Goal: Navigation & Orientation: Find specific page/section

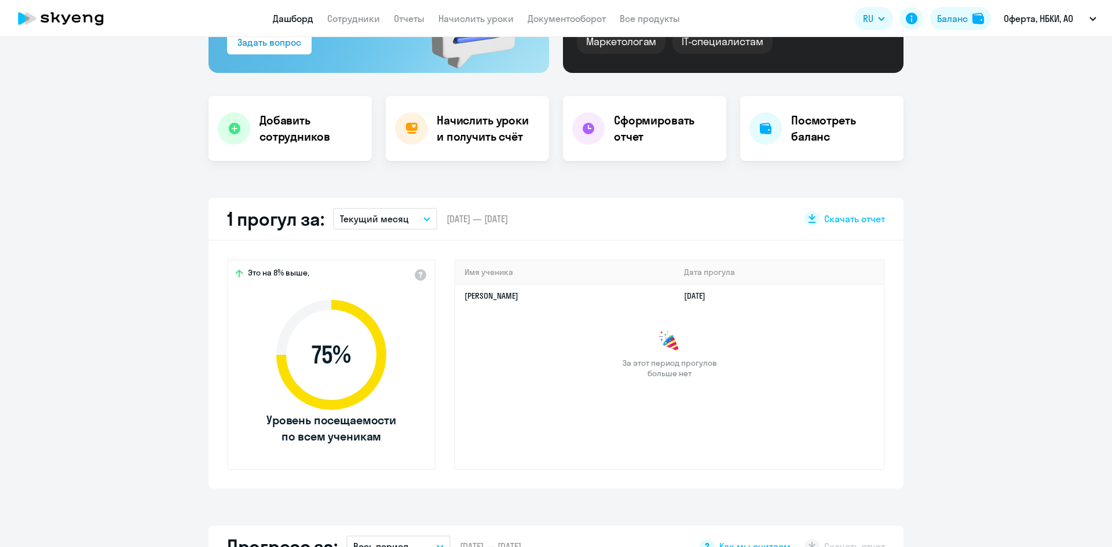
scroll to position [232, 0]
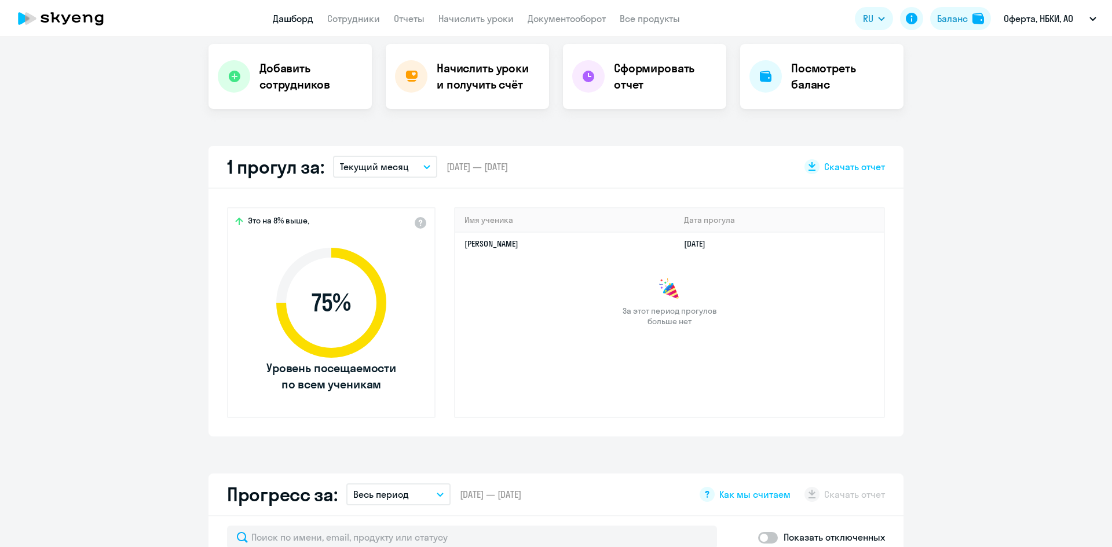
select select "30"
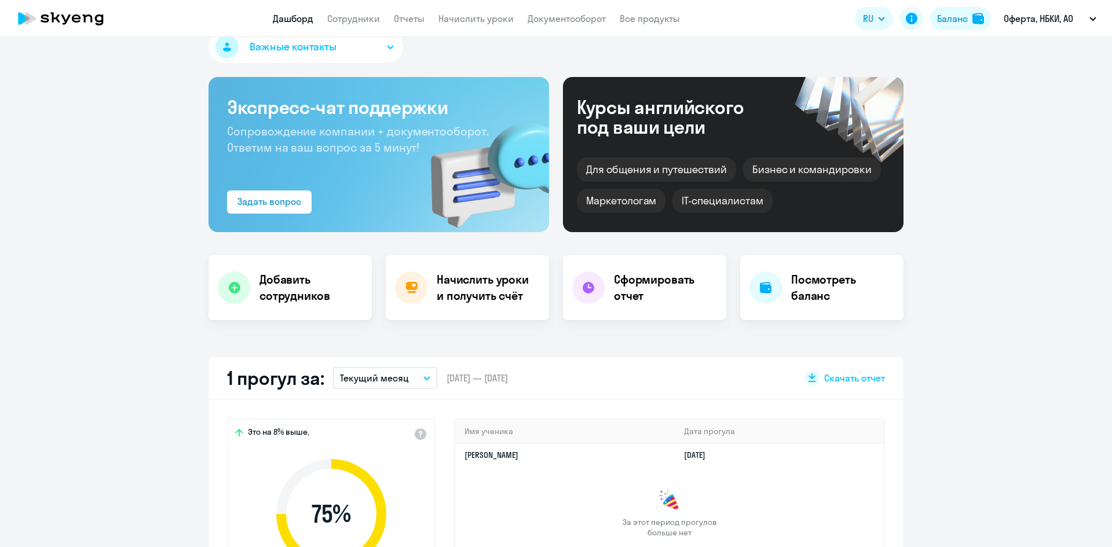
scroll to position [0, 0]
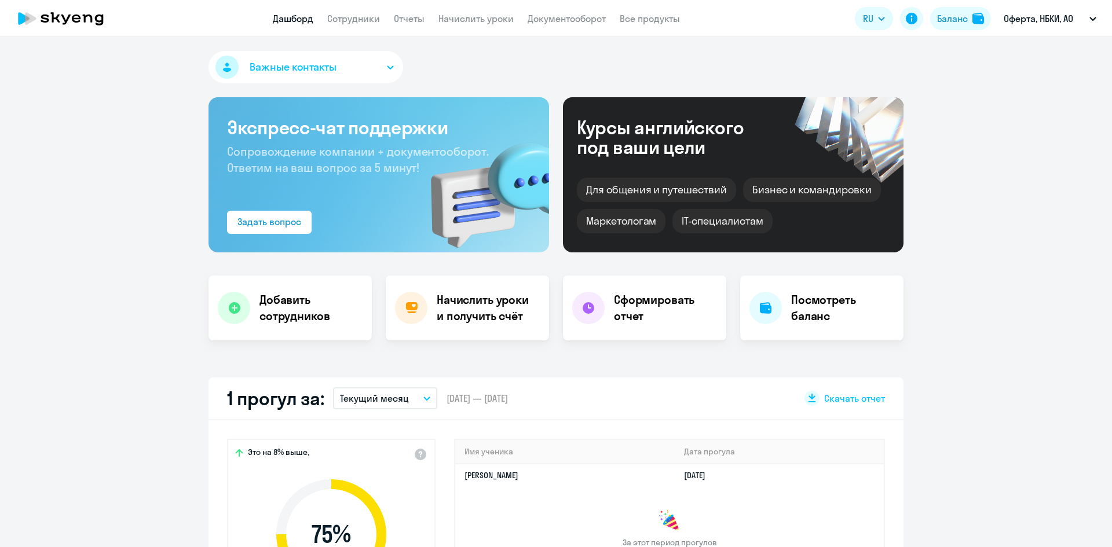
click at [294, 19] on link "Дашборд" at bounding box center [293, 19] width 41 height 12
click at [368, 17] on link "Сотрудники" at bounding box center [353, 19] width 53 height 12
select select "30"
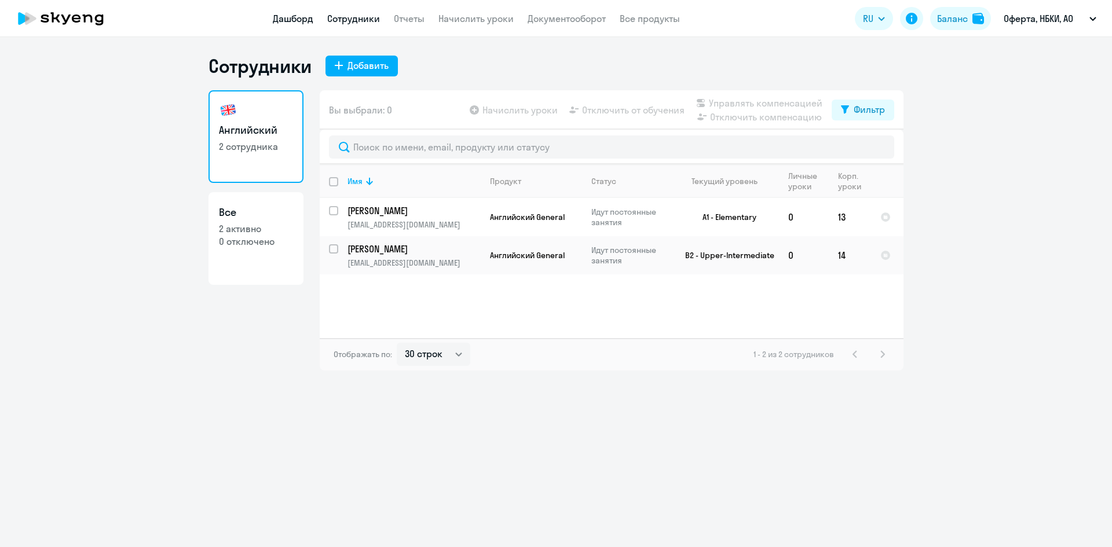
click at [290, 23] on link "Дашборд" at bounding box center [293, 19] width 41 height 12
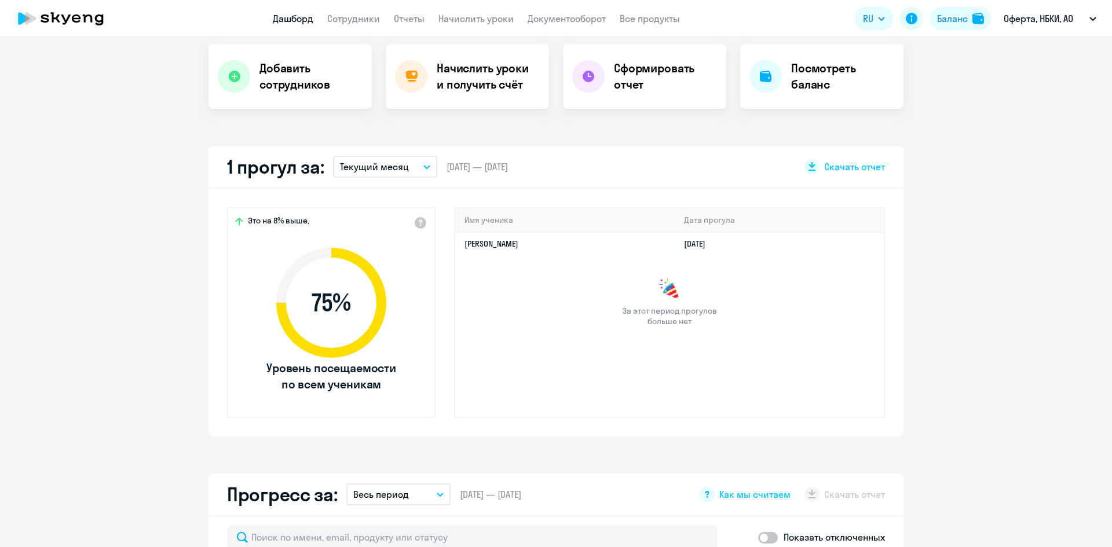
select select "30"
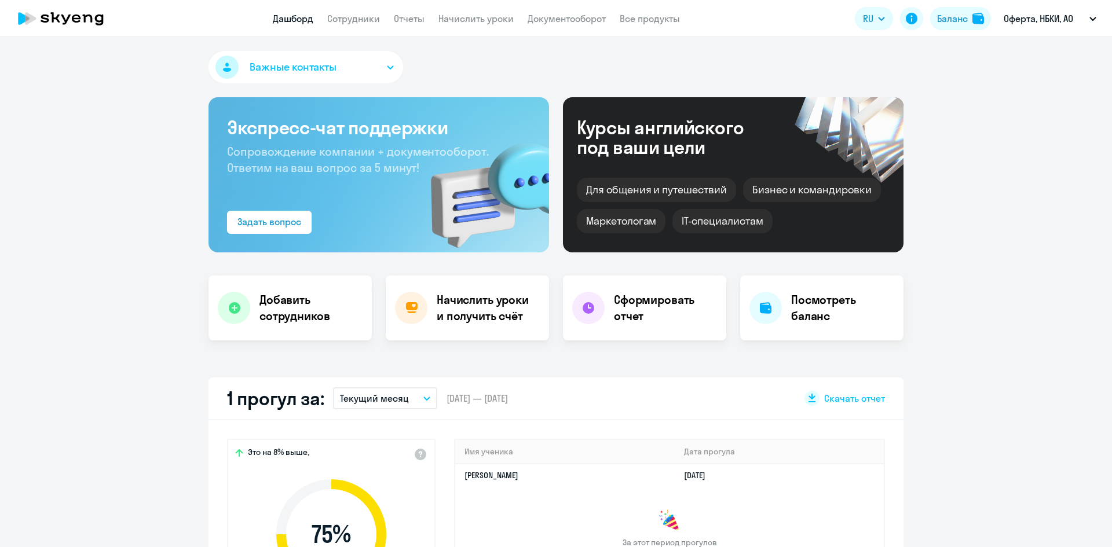
click at [616, 224] on div "Маркетологам" at bounding box center [621, 221] width 89 height 24
click at [100, 21] on icon at bounding box center [99, 19] width 9 height 11
click at [387, 65] on icon "button" at bounding box center [390, 67] width 7 height 4
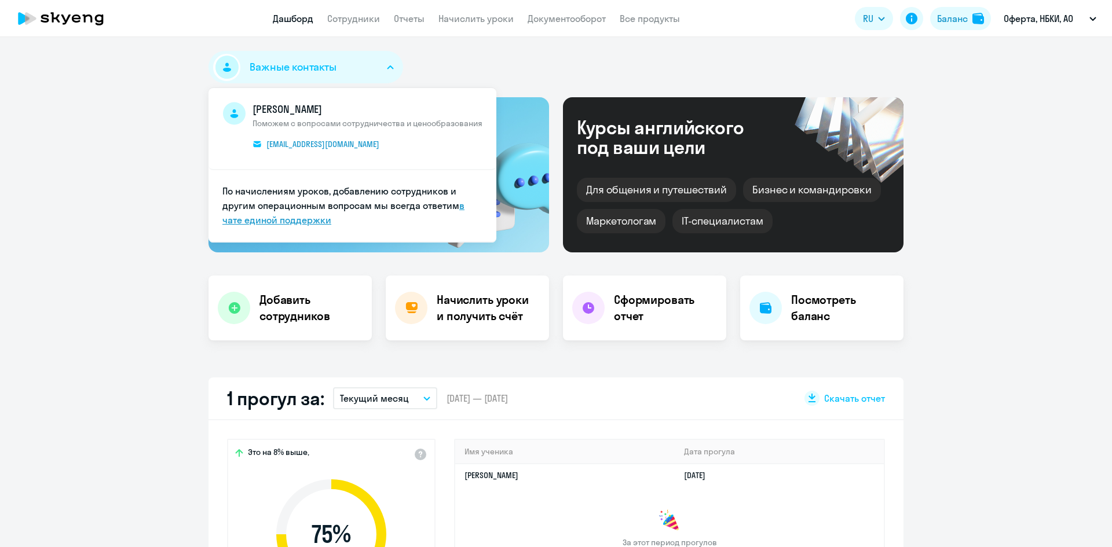
click at [249, 219] on link "в чате единой поддержки" at bounding box center [343, 213] width 242 height 26
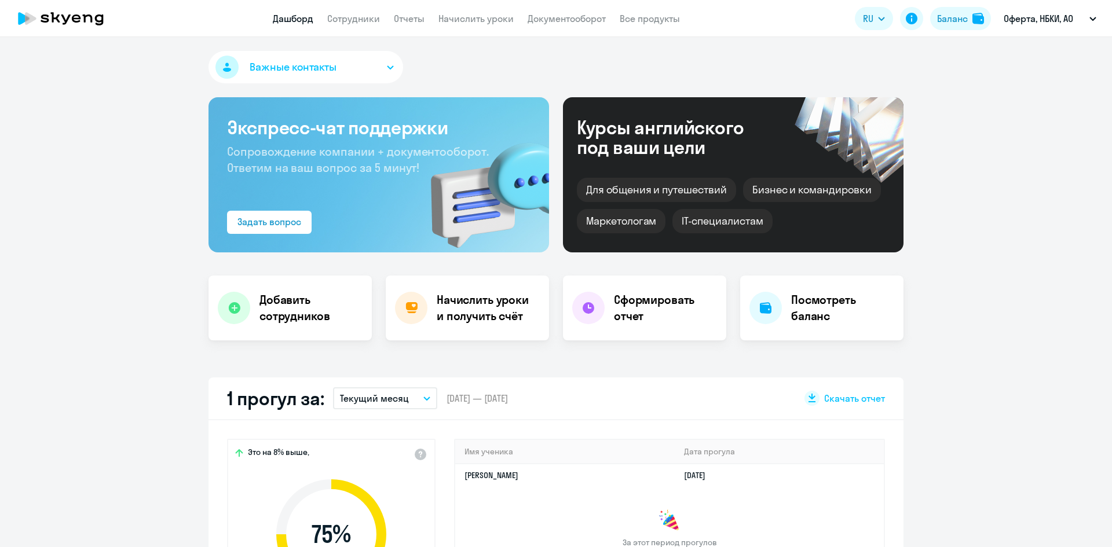
click at [334, 73] on button "Важные контакты" at bounding box center [305, 67] width 195 height 32
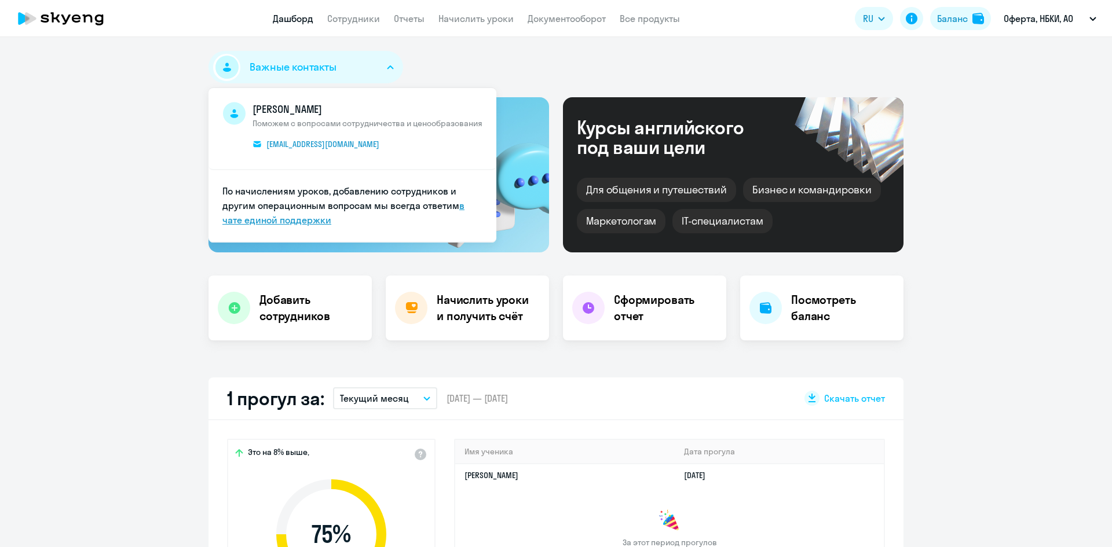
click at [265, 214] on link "в чате единой поддержки" at bounding box center [343, 213] width 242 height 26
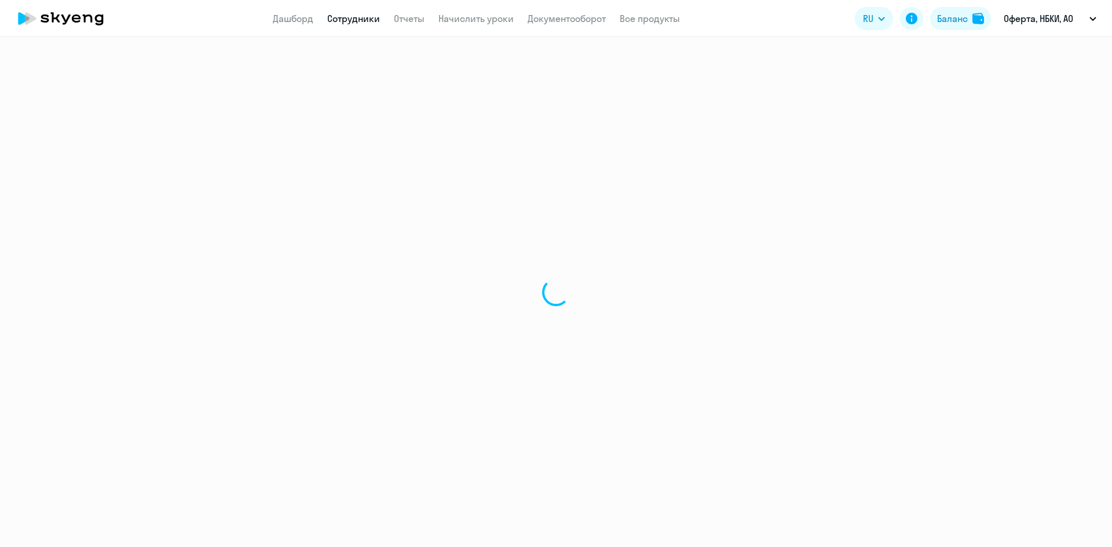
select select "30"
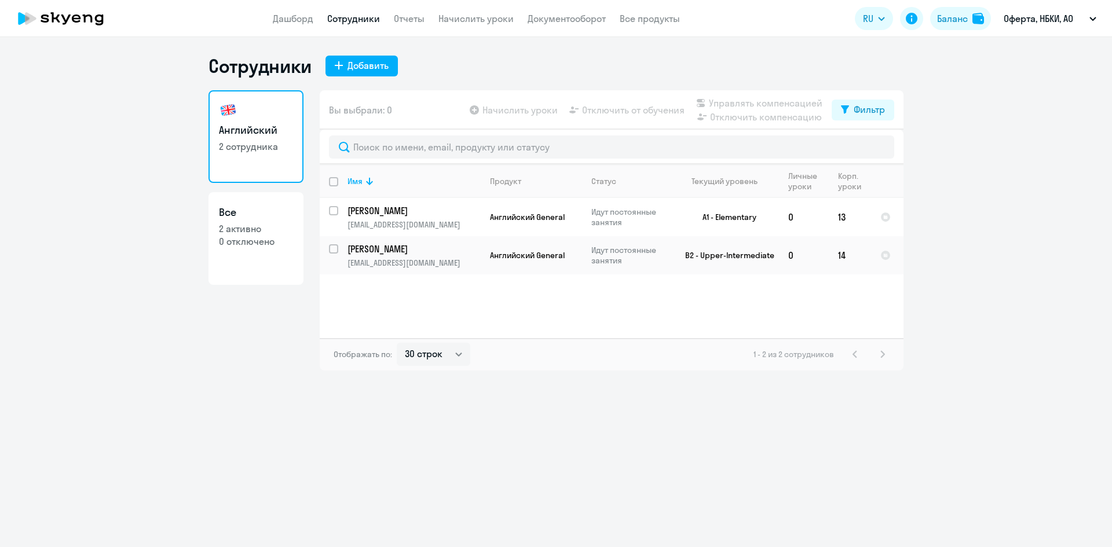
click at [58, 22] on icon at bounding box center [54, 17] width 9 height 10
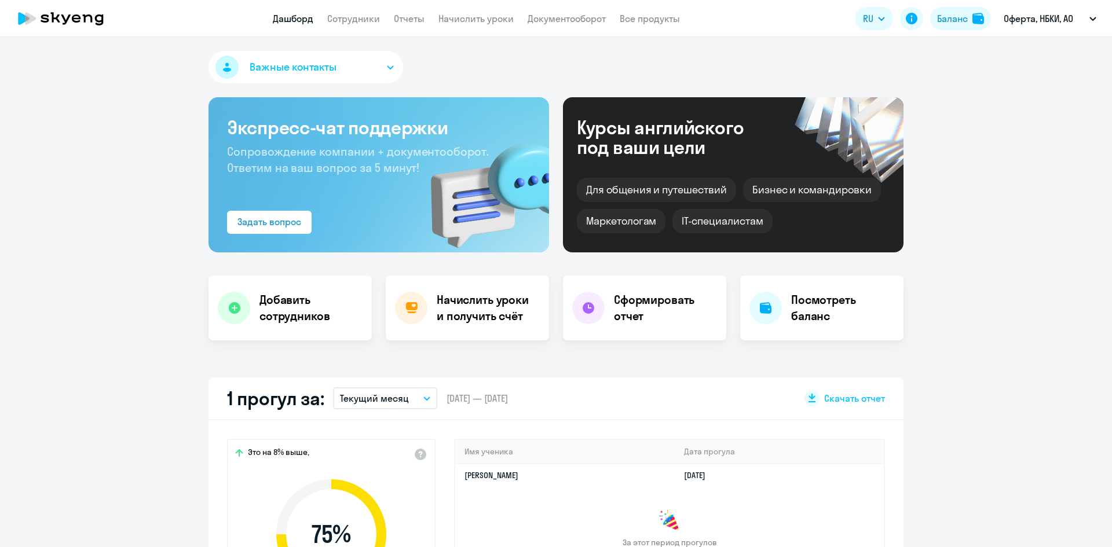
click at [50, 18] on icon at bounding box center [61, 18] width 102 height 29
select select "30"
